Goal: Task Accomplishment & Management: Complete application form

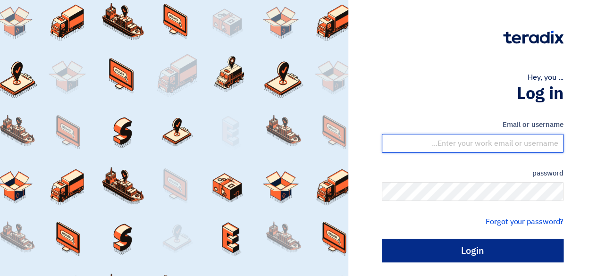
type input "[EMAIL_ADDRESS][DOMAIN_NAME]"
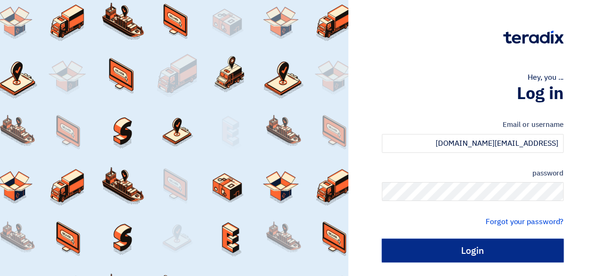
click at [462, 243] on input "Login" at bounding box center [473, 251] width 182 height 24
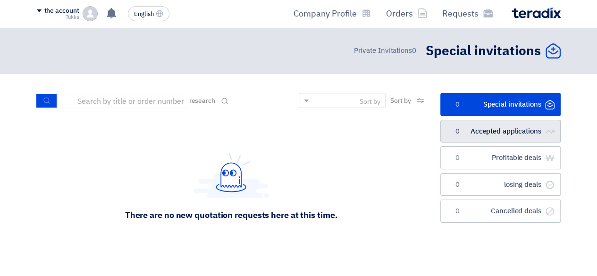
click at [471, 133] on font "Accepted applications" at bounding box center [506, 131] width 71 height 10
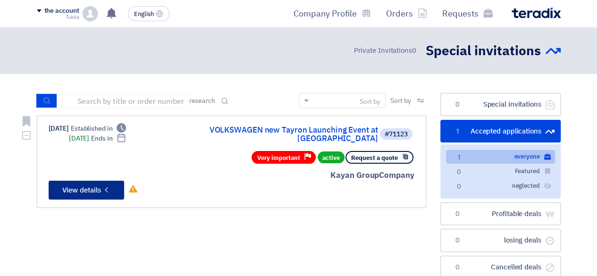
click at [94, 185] on font "View details" at bounding box center [81, 190] width 39 height 10
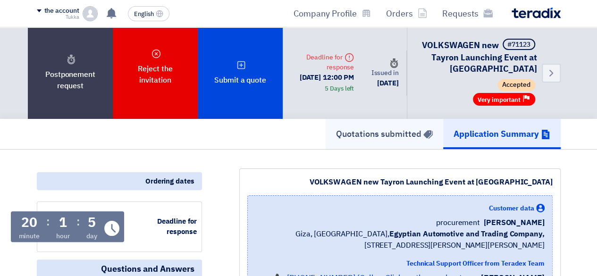
click at [371, 130] on font "Quotations submitted" at bounding box center [378, 134] width 85 height 13
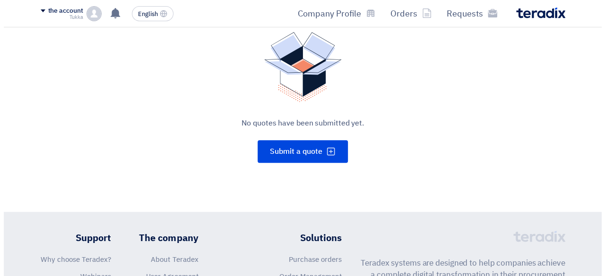
scroll to position [170, 0]
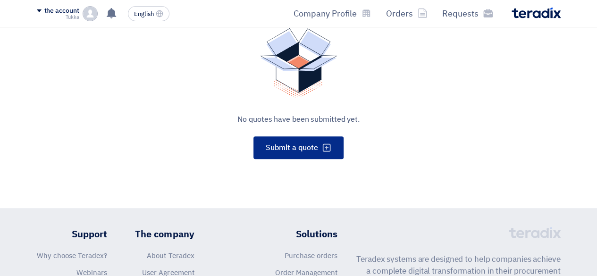
click at [314, 147] on font "Submit a quote" at bounding box center [292, 147] width 52 height 11
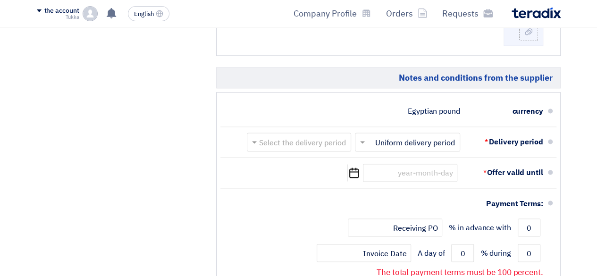
scroll to position [725, 0]
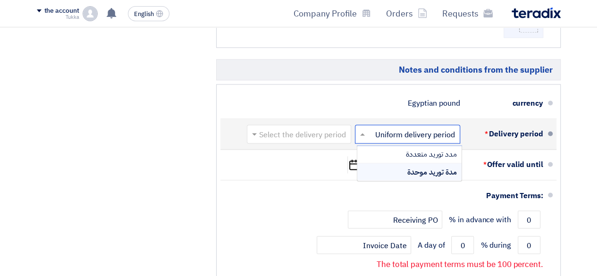
click at [425, 128] on input "text" at bounding box center [406, 135] width 101 height 14
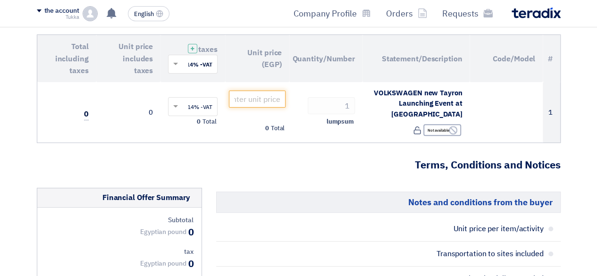
scroll to position [0, 0]
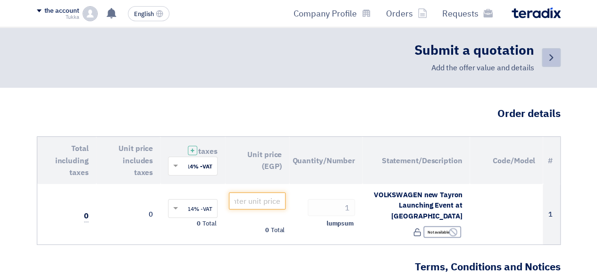
click at [554, 60] on icon "Back" at bounding box center [551, 57] width 11 height 11
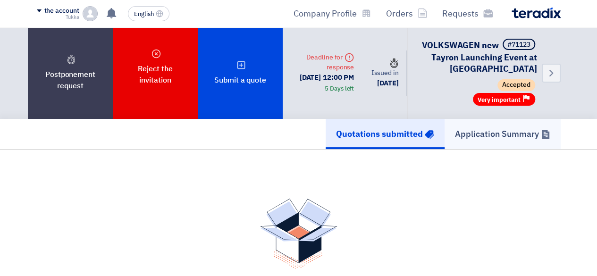
click at [521, 136] on font "Application Summary" at bounding box center [497, 134] width 84 height 13
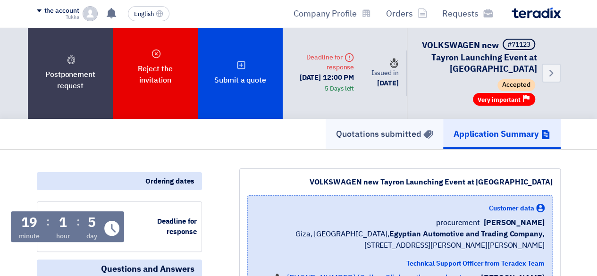
click at [401, 138] on font "Quotations submitted" at bounding box center [378, 134] width 85 height 13
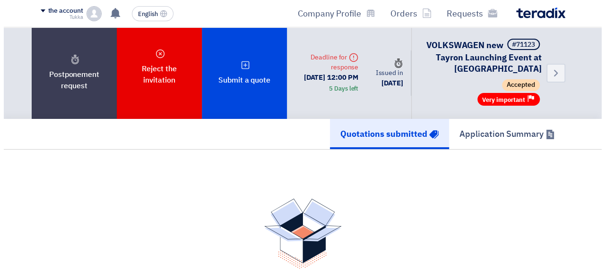
scroll to position [177, 0]
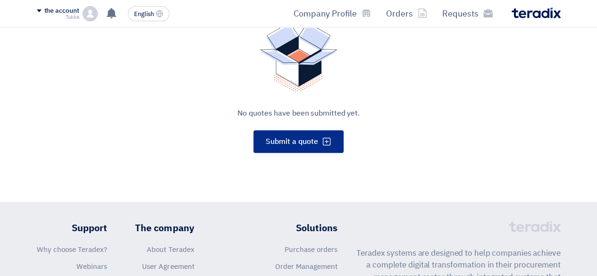
click at [305, 149] on button "Submit a quote" at bounding box center [299, 141] width 90 height 23
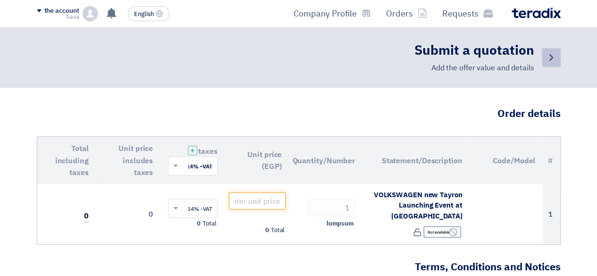
click at [547, 57] on icon "Back" at bounding box center [551, 57] width 11 height 11
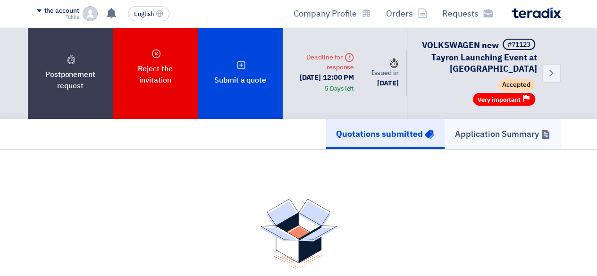
click at [503, 138] on font "Application Summary" at bounding box center [497, 134] width 84 height 13
